Goal: Task Accomplishment & Management: Use online tool/utility

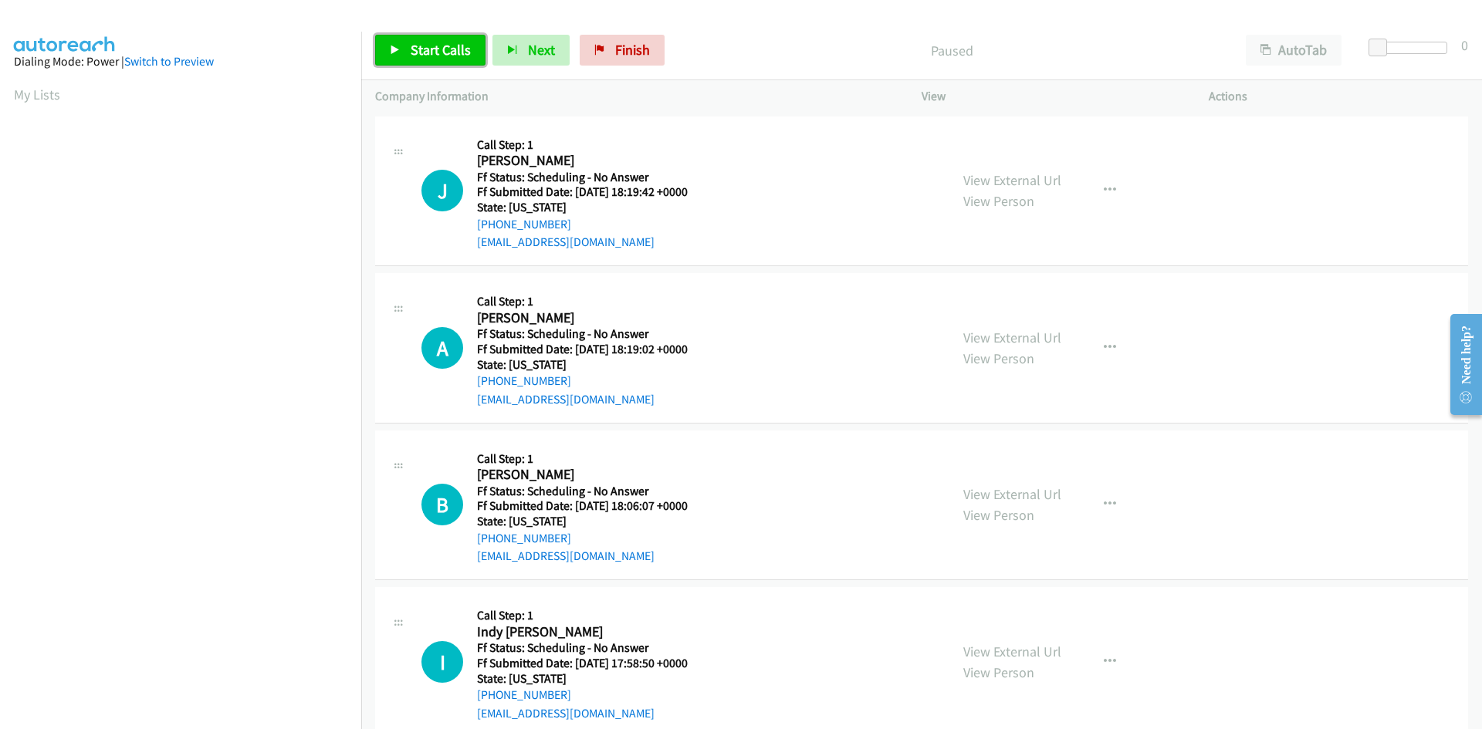
click at [431, 41] on span "Start Calls" at bounding box center [441, 50] width 60 height 18
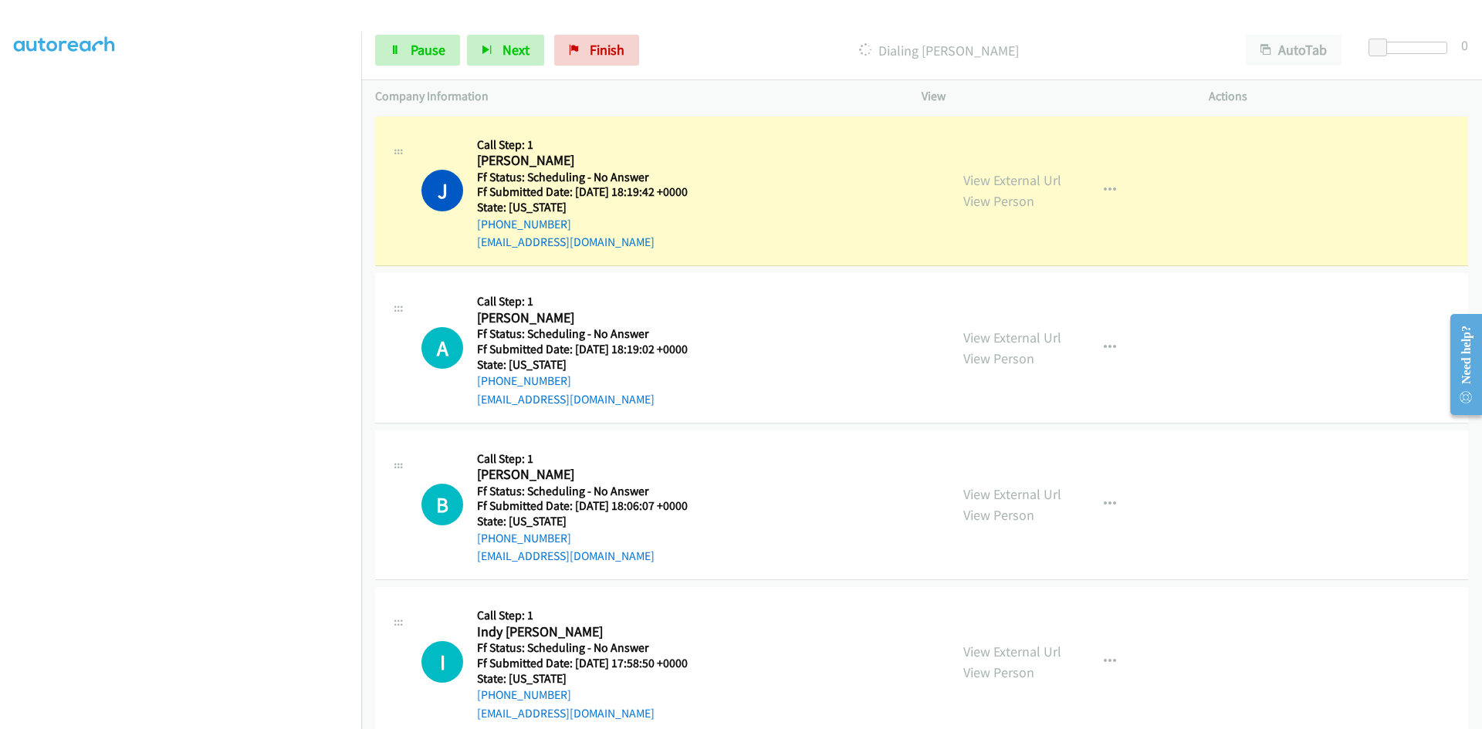
scroll to position [136, 0]
click at [1037, 172] on link "View External Url" at bounding box center [1012, 180] width 98 height 18
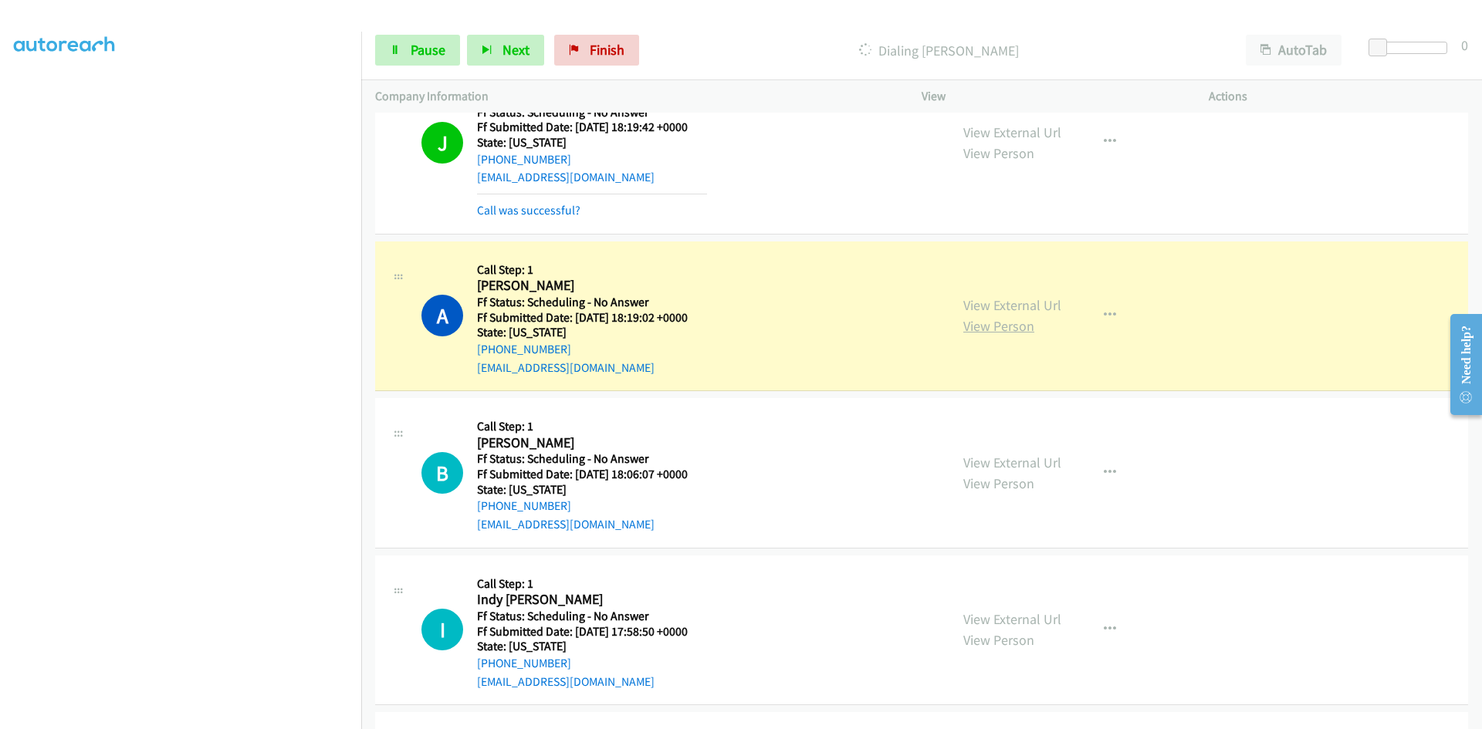
scroll to position [154, 0]
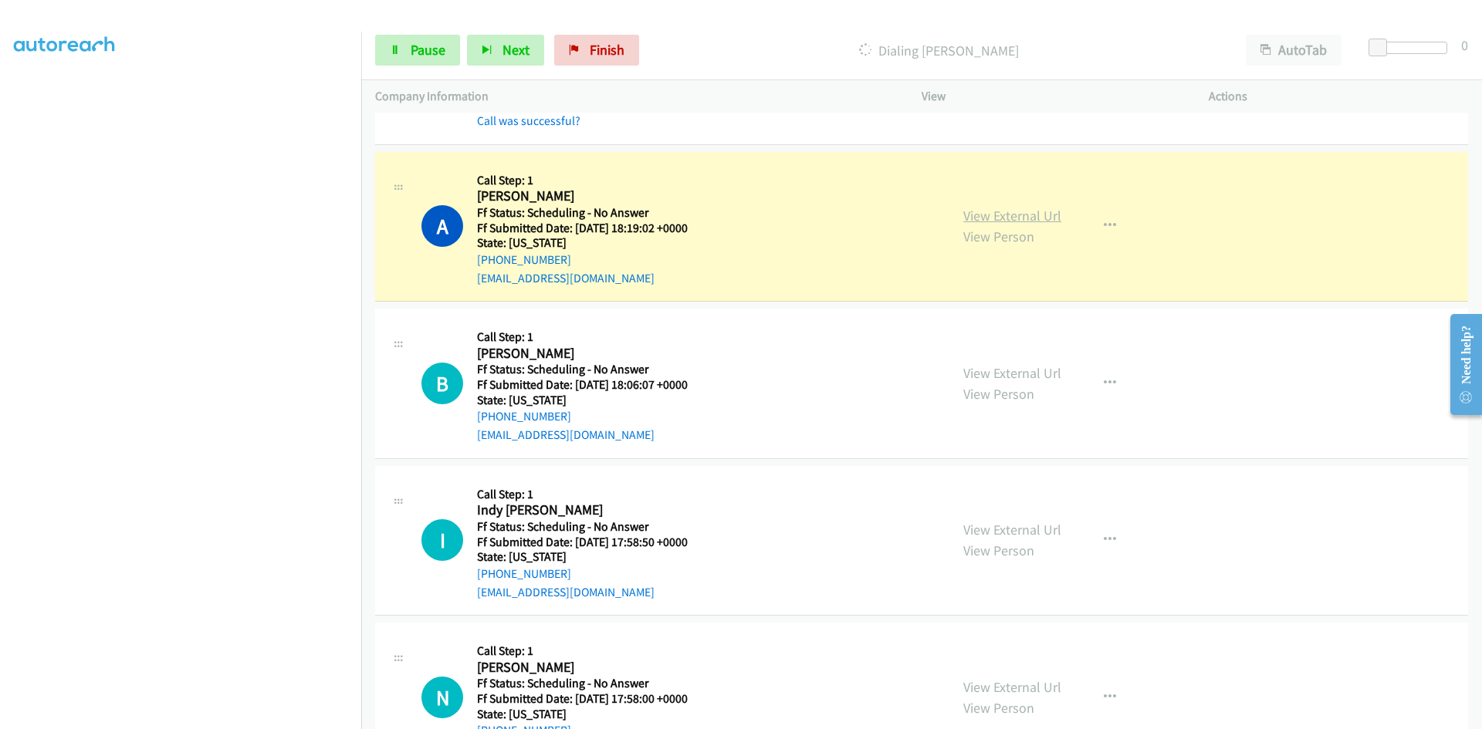
click at [1025, 209] on link "View External Url" at bounding box center [1012, 216] width 98 height 18
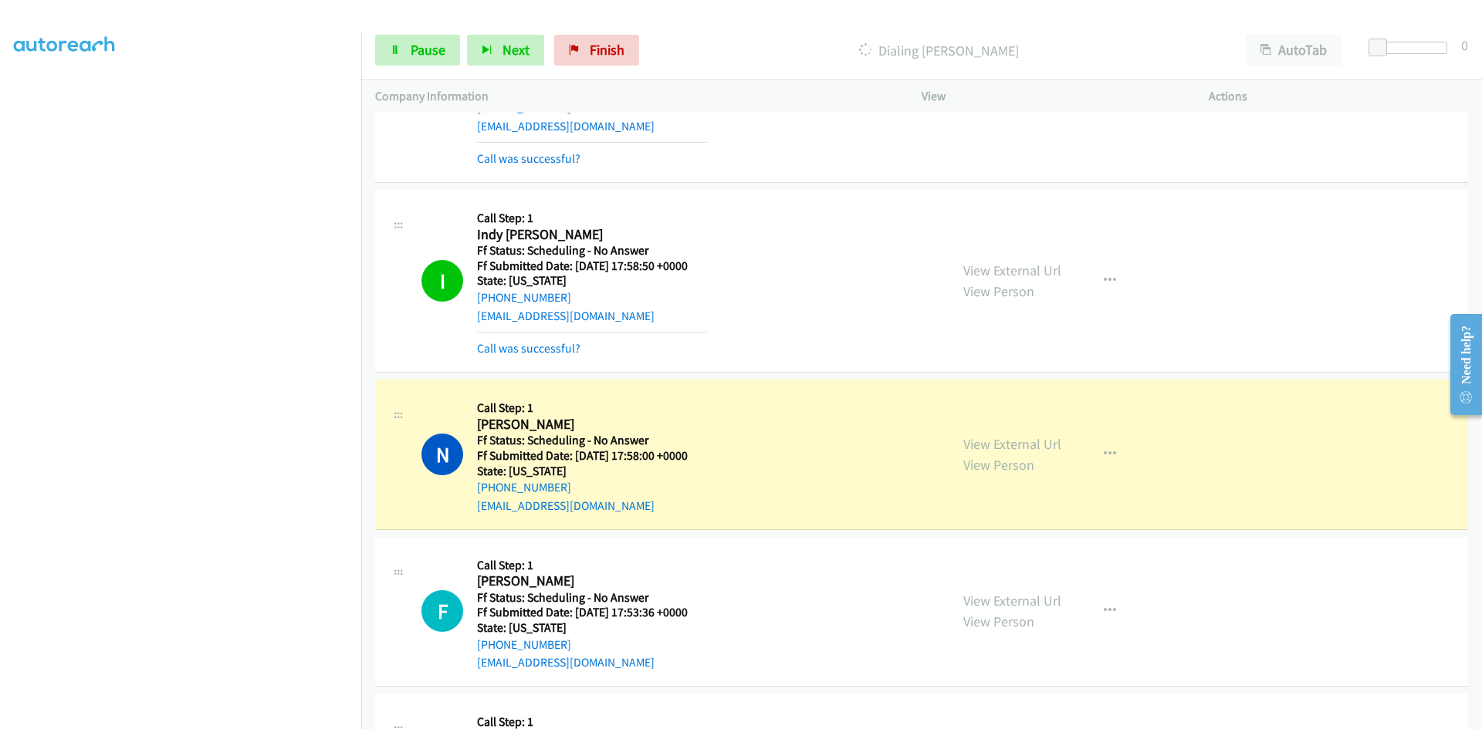
scroll to position [540, 0]
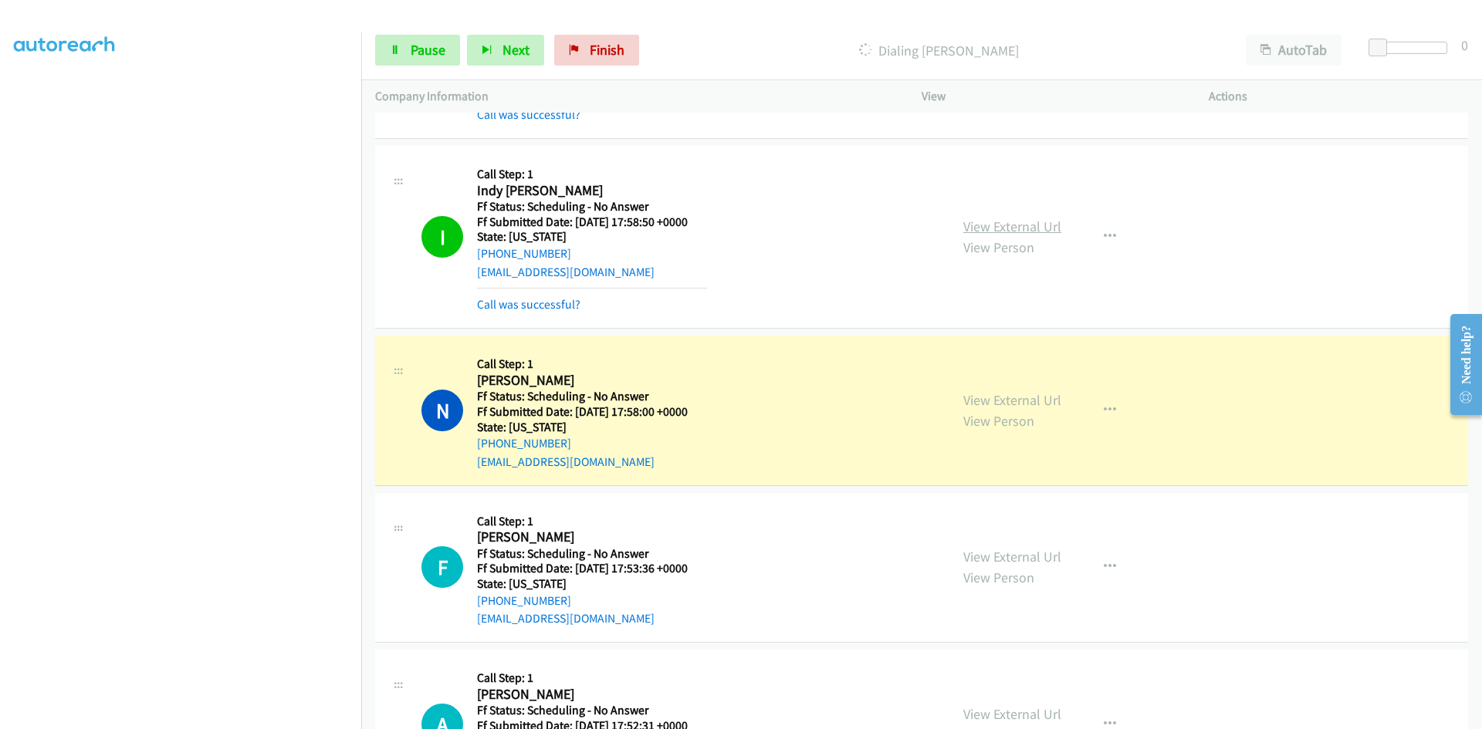
click at [996, 229] on link "View External Url" at bounding box center [1012, 227] width 98 height 18
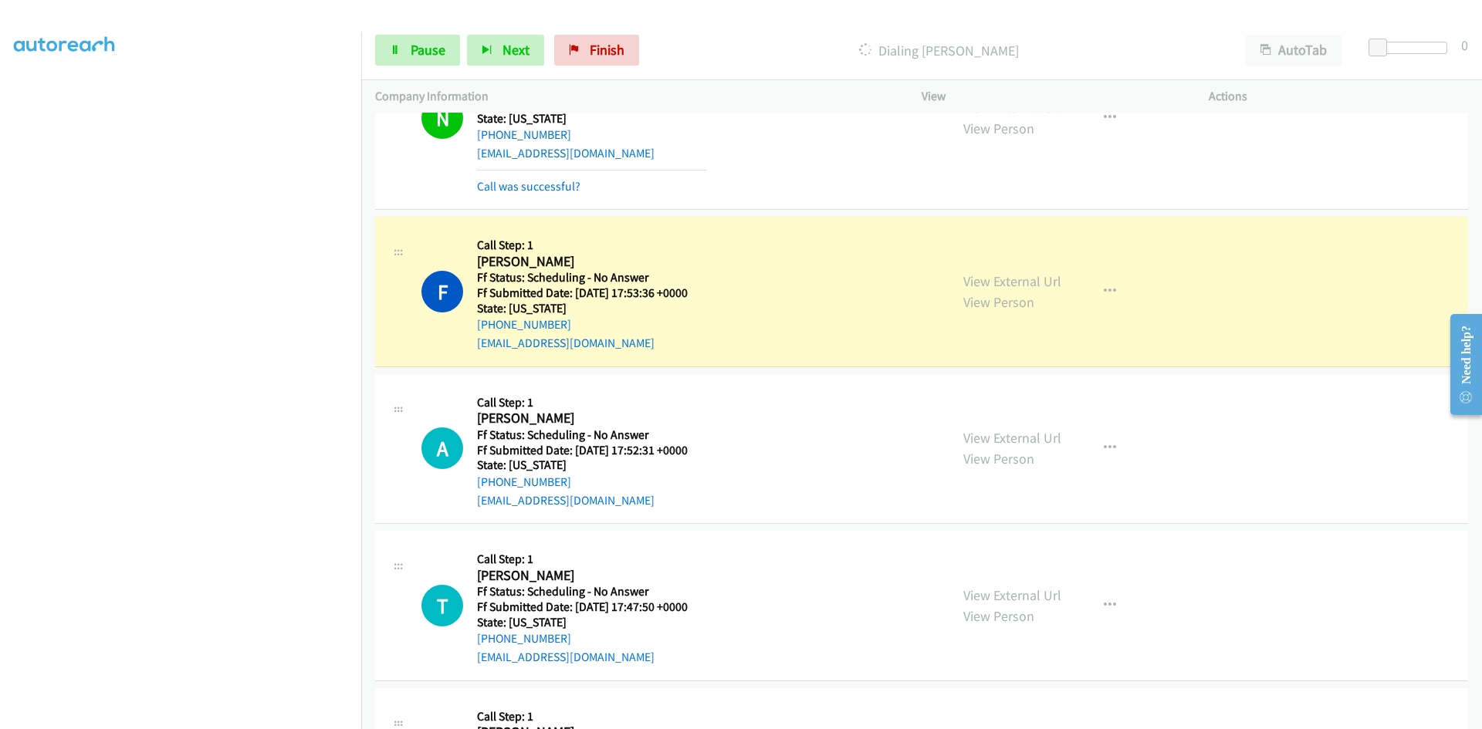
scroll to position [926, 0]
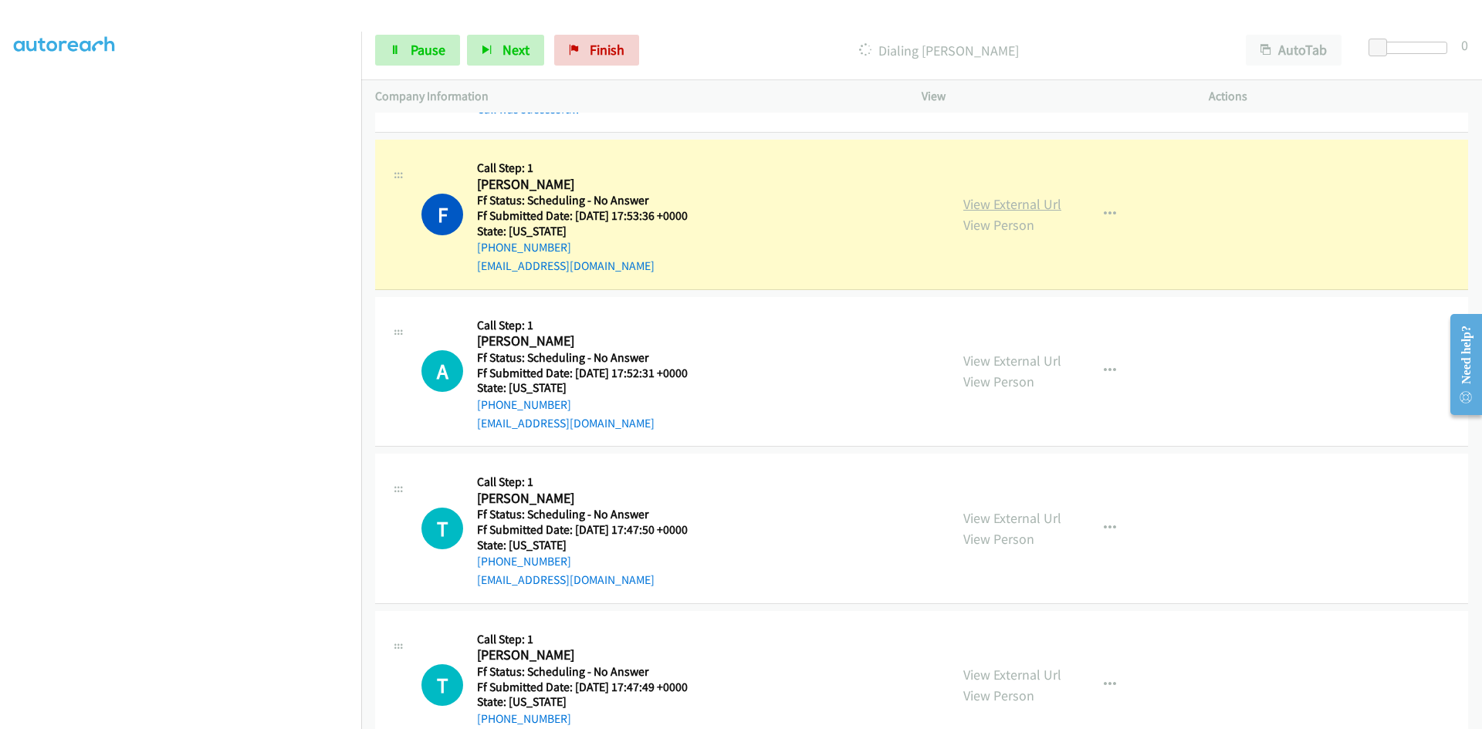
click at [1037, 195] on link "View External Url" at bounding box center [1012, 204] width 98 height 18
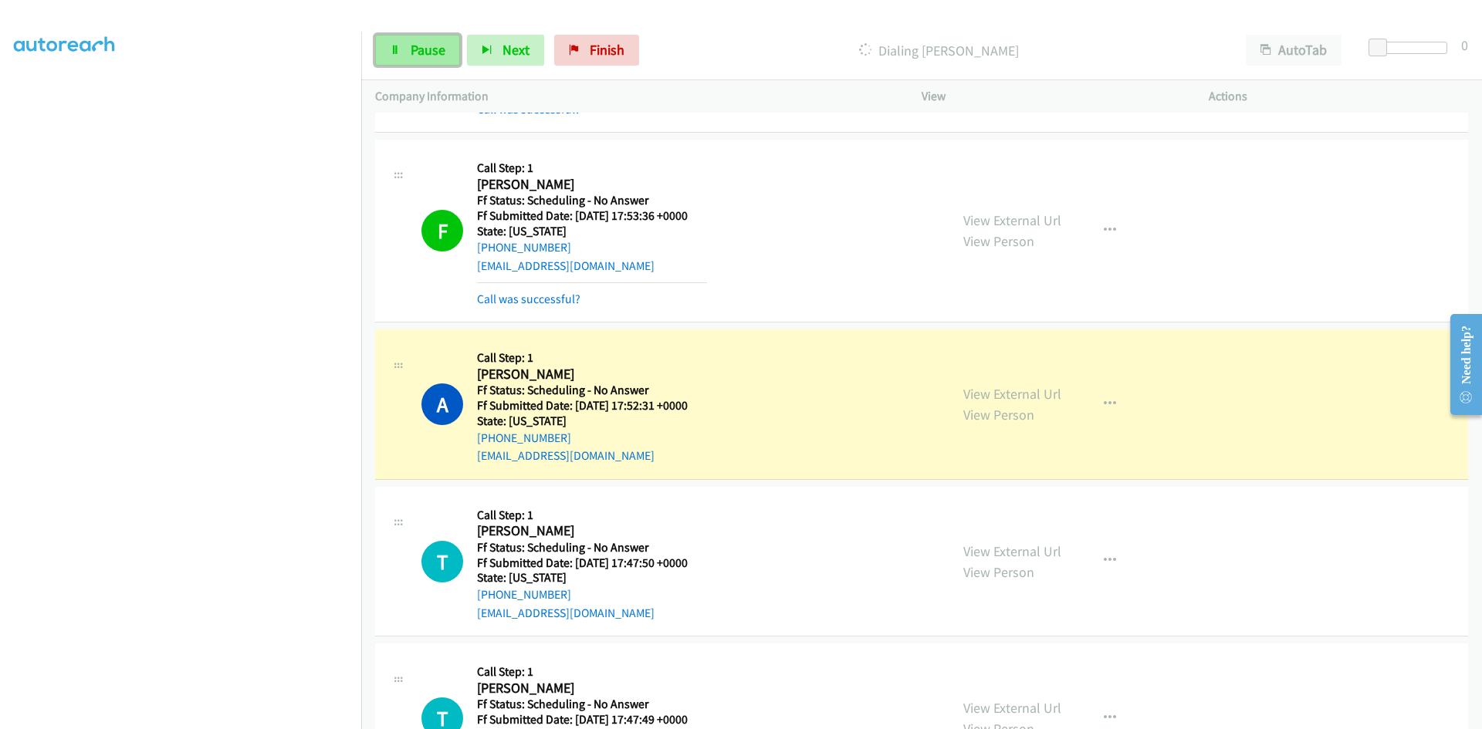
click at [423, 53] on span "Pause" at bounding box center [428, 50] width 35 height 18
click at [641, 52] on span "Finish" at bounding box center [632, 50] width 35 height 18
